Goal: Information Seeking & Learning: Learn about a topic

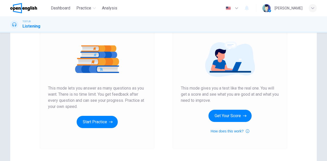
scroll to position [86, 0]
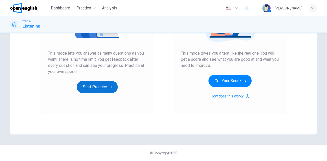
click at [101, 86] on button "Start Practice" at bounding box center [97, 87] width 41 height 12
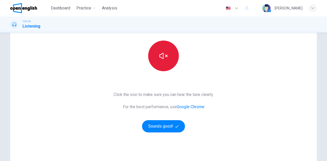
scroll to position [51, 0]
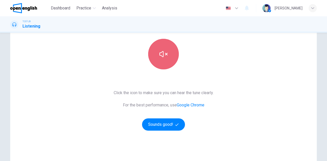
click at [160, 56] on icon "button" at bounding box center [163, 54] width 8 height 6
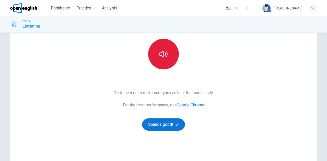
click at [155, 124] on button "Sounds good!" at bounding box center [163, 125] width 43 height 12
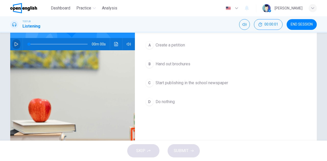
click at [14, 42] on icon "button" at bounding box center [16, 44] width 4 height 4
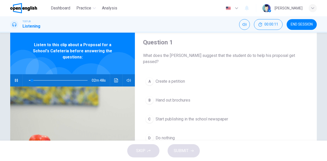
scroll to position [26, 0]
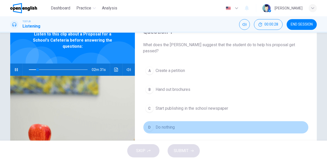
click at [205, 121] on button "D Do nothing" at bounding box center [226, 127] width 166 height 13
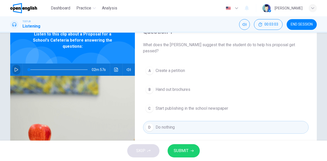
click at [14, 68] on icon "button" at bounding box center [16, 70] width 4 height 4
click at [29, 66] on span at bounding box center [58, 69] width 59 height 7
drag, startPoint x: 29, startPoint y: 64, endPoint x: 13, endPoint y: 62, distance: 16.5
click at [13, 64] on div "02m 57s" at bounding box center [72, 70] width 125 height 12
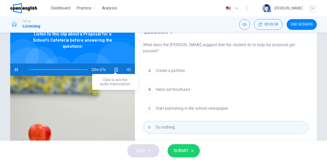
click at [115, 68] on icon "Click to see the audio transcription" at bounding box center [116, 70] width 4 height 4
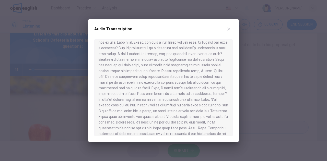
scroll to position [12, 0]
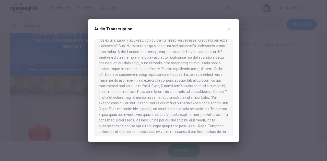
click at [29, 67] on div at bounding box center [163, 80] width 327 height 161
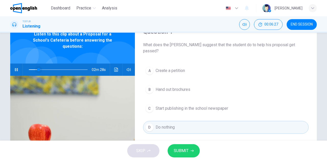
click at [37, 68] on span at bounding box center [38, 69] width 3 height 3
click at [33, 68] on span at bounding box center [34, 69] width 3 height 3
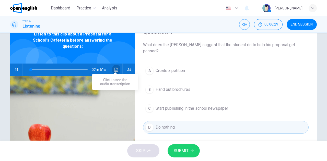
click at [114, 68] on icon "Click to see the audio transcription" at bounding box center [116, 70] width 4 height 4
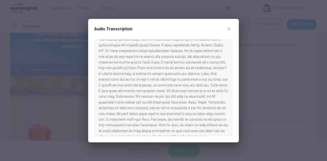
scroll to position [37, 0]
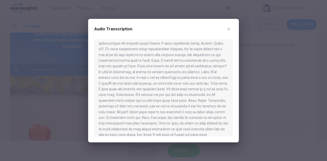
click at [30, 64] on div at bounding box center [163, 80] width 327 height 161
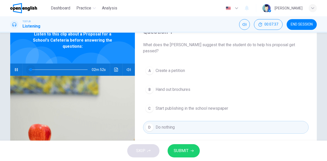
click at [29, 66] on span at bounding box center [58, 69] width 59 height 7
click at [115, 68] on icon "Click to see the audio transcription" at bounding box center [116, 70] width 4 height 4
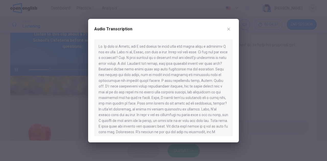
click at [36, 64] on div at bounding box center [163, 80] width 327 height 161
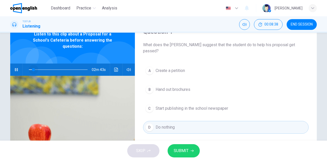
click at [32, 66] on span at bounding box center [58, 69] width 59 height 7
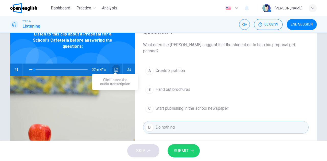
click at [114, 68] on icon "Click to see the audio transcription" at bounding box center [116, 70] width 4 height 4
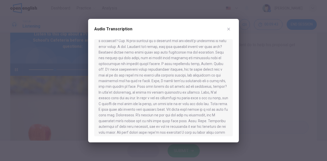
scroll to position [0, 0]
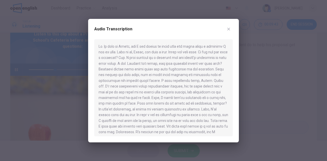
click at [32, 66] on div at bounding box center [163, 80] width 327 height 161
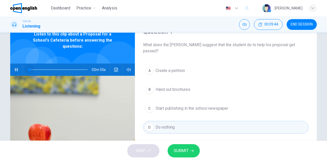
click at [29, 66] on span at bounding box center [58, 69] width 59 height 7
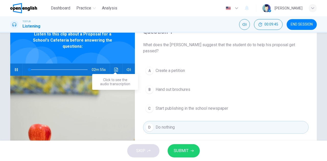
click at [115, 68] on icon "Click to see the audio transcription" at bounding box center [116, 70] width 4 height 4
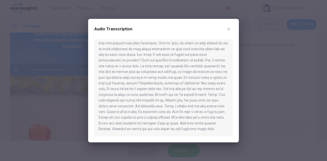
scroll to position [123, 0]
click at [227, 29] on icon "button" at bounding box center [229, 29] width 4 height 4
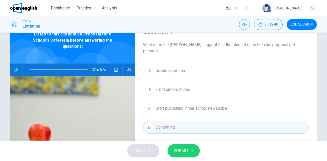
click at [15, 68] on icon "button" at bounding box center [17, 70] width 4 height 4
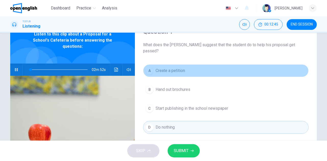
click at [171, 68] on span "Create a petition" at bounding box center [170, 71] width 29 height 6
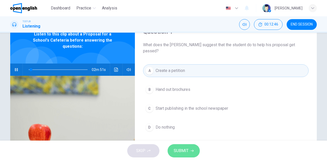
click at [189, 152] on button "SUBMIT" at bounding box center [184, 150] width 32 height 13
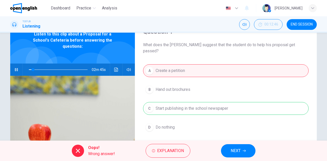
click at [233, 151] on span "NEXT" at bounding box center [236, 150] width 10 height 7
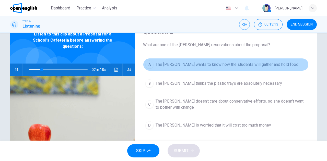
click at [175, 65] on span "The [PERSON_NAME] wants to know how the students will gather and hold food" at bounding box center [227, 65] width 143 height 6
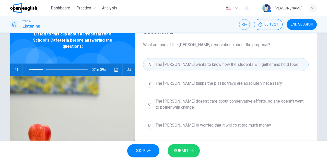
click at [185, 151] on span "SUBMIT" at bounding box center [181, 150] width 15 height 7
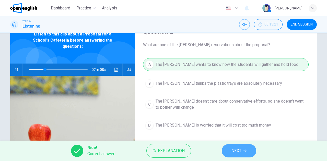
click at [235, 151] on span "NEXT" at bounding box center [237, 150] width 10 height 7
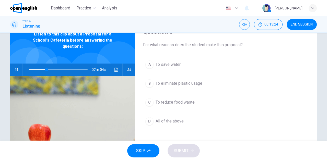
click at [148, 63] on div "A" at bounding box center [149, 65] width 8 height 8
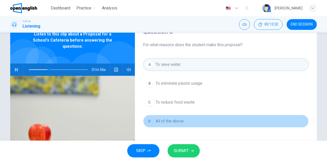
click at [168, 118] on span "All of the above" at bounding box center [170, 121] width 28 height 6
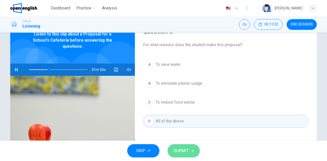
click at [189, 147] on button "SUBMIT" at bounding box center [184, 150] width 32 height 13
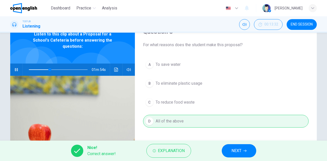
click at [240, 152] on span "NEXT" at bounding box center [237, 150] width 10 height 7
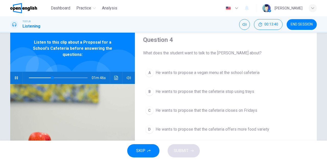
scroll to position [26, 0]
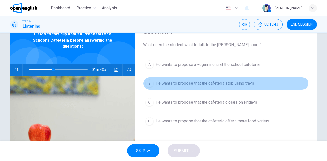
click at [172, 83] on span "He wants to propose that the cafeteria stop using trays" at bounding box center [205, 84] width 99 height 6
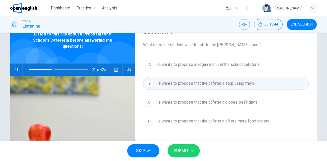
click at [180, 152] on span "SUBMIT" at bounding box center [181, 150] width 15 height 7
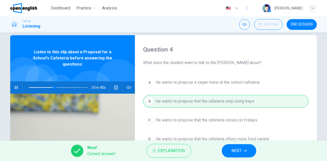
scroll to position [0, 0]
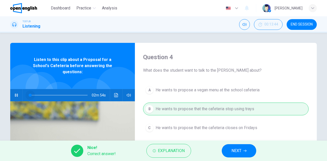
click at [29, 92] on span at bounding box center [58, 95] width 59 height 7
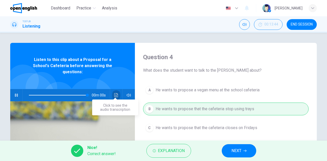
click at [115, 93] on icon "Click to see the audio transcription" at bounding box center [116, 95] width 4 height 4
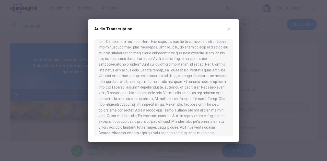
scroll to position [123, 0]
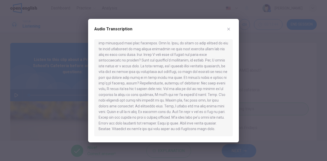
click at [54, 69] on div at bounding box center [163, 80] width 327 height 161
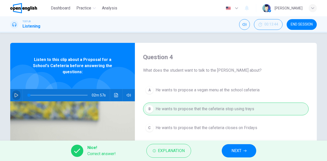
click at [14, 93] on icon "button" at bounding box center [16, 95] width 4 height 4
type input "*"
type input "***"
type input "*"
type input "***"
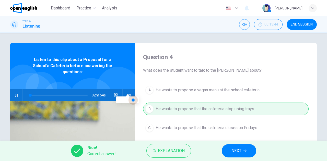
type input "*"
type input "***"
drag, startPoint x: 136, startPoint y: 101, endPoint x: 131, endPoint y: 100, distance: 5.0
click at [131, 100] on span at bounding box center [131, 100] width 3 height 3
type input "*"
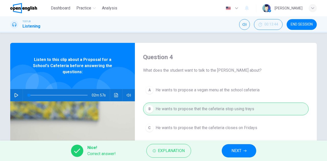
click at [233, 148] on span "NEXT" at bounding box center [237, 150] width 10 height 7
